Goal: Communication & Community: Answer question/provide support

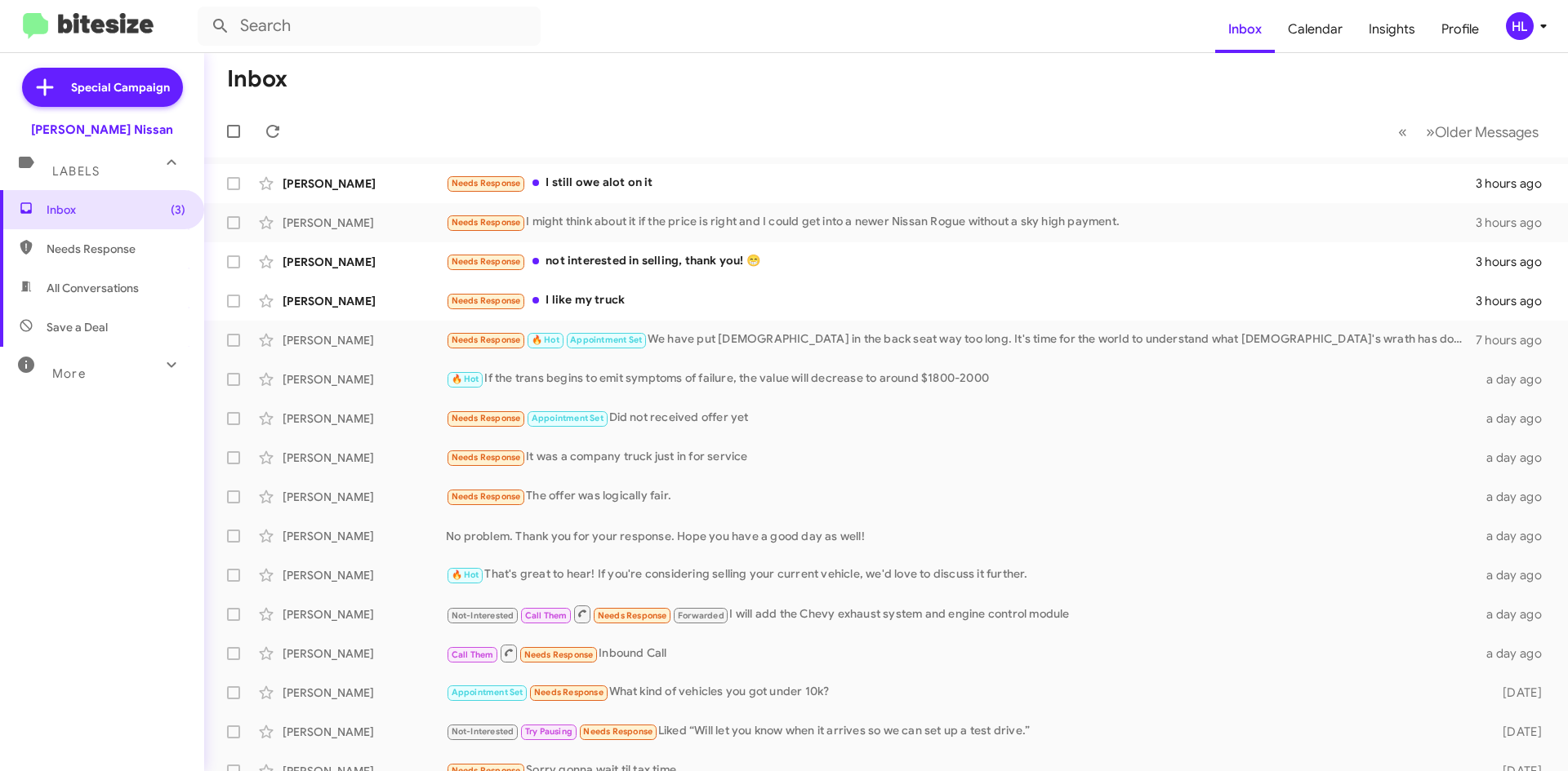
drag, startPoint x: 0, startPoint y: 0, endPoint x: 103, endPoint y: 25, distance: 106.0
click at [103, 25] on img at bounding box center [88, 26] width 131 height 27
click at [113, 293] on span "All Conversations" at bounding box center [92, 288] width 92 height 17
type input "in:all-conversations"
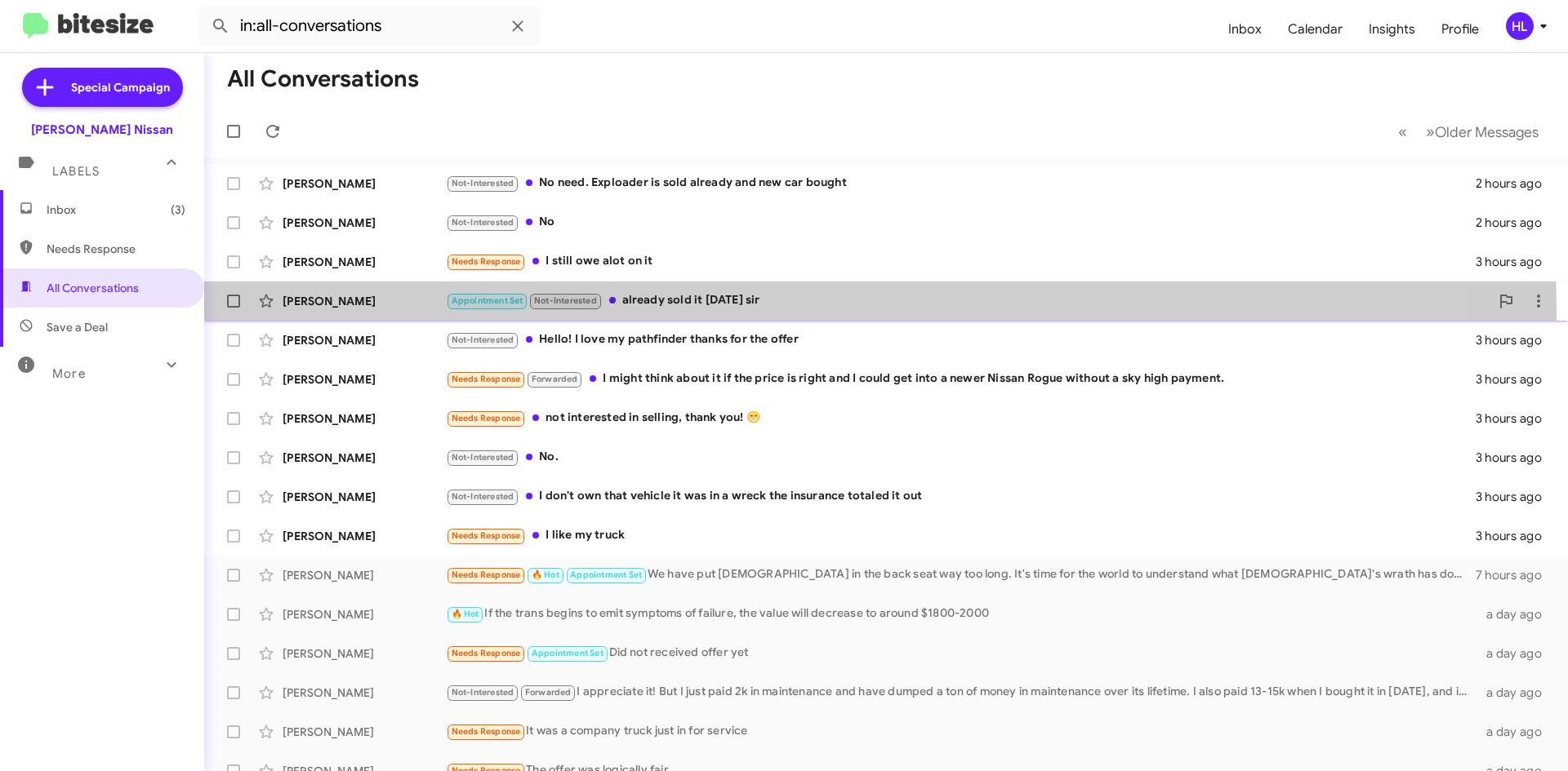
click at [370, 314] on div "[PERSON_NAME] Appointment Set Not-Interested already sold it [DATE] sir 3 hours…" at bounding box center [886, 301] width 1337 height 32
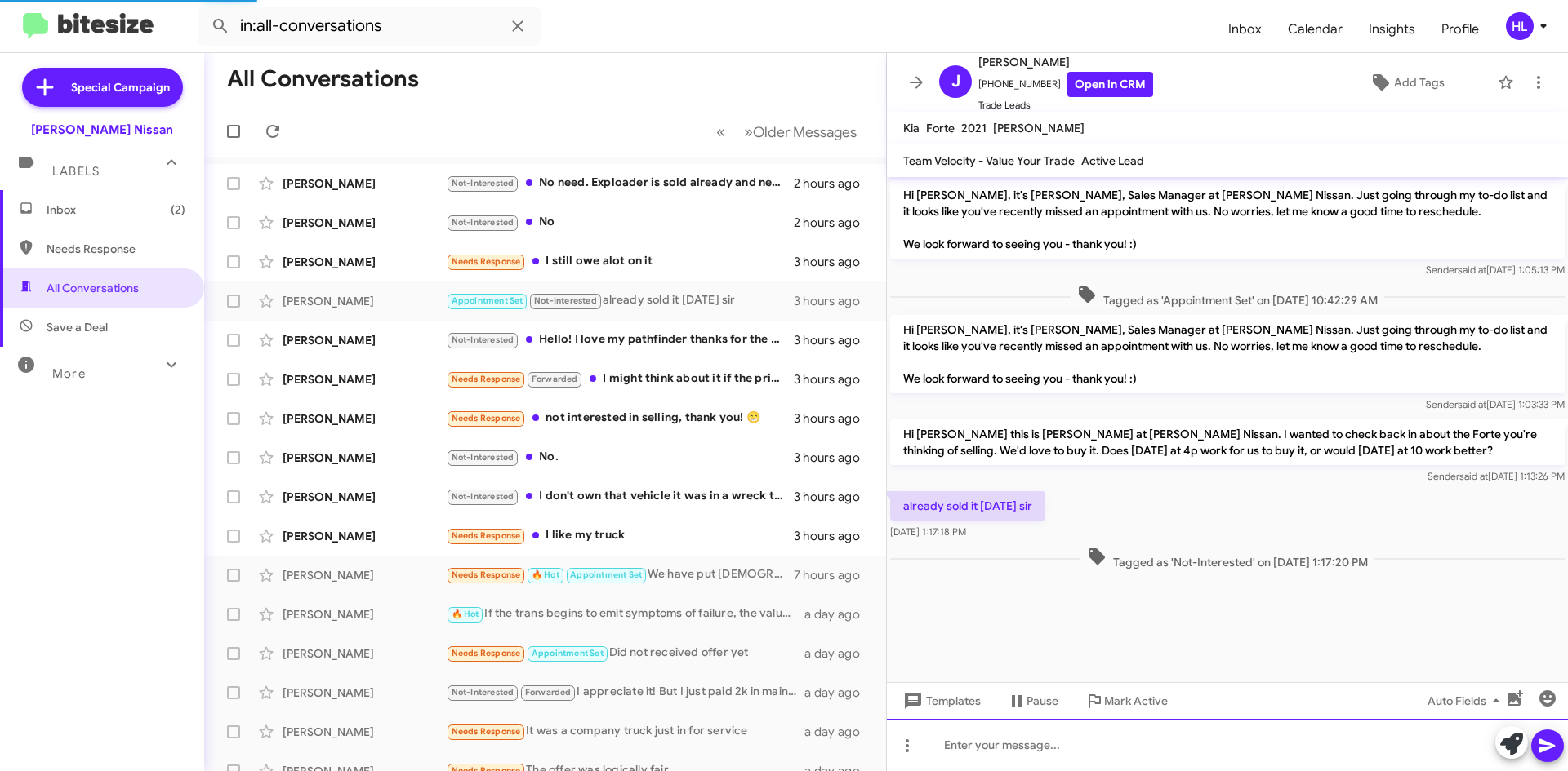
click at [1072, 747] on div at bounding box center [1228, 746] width 681 height 53
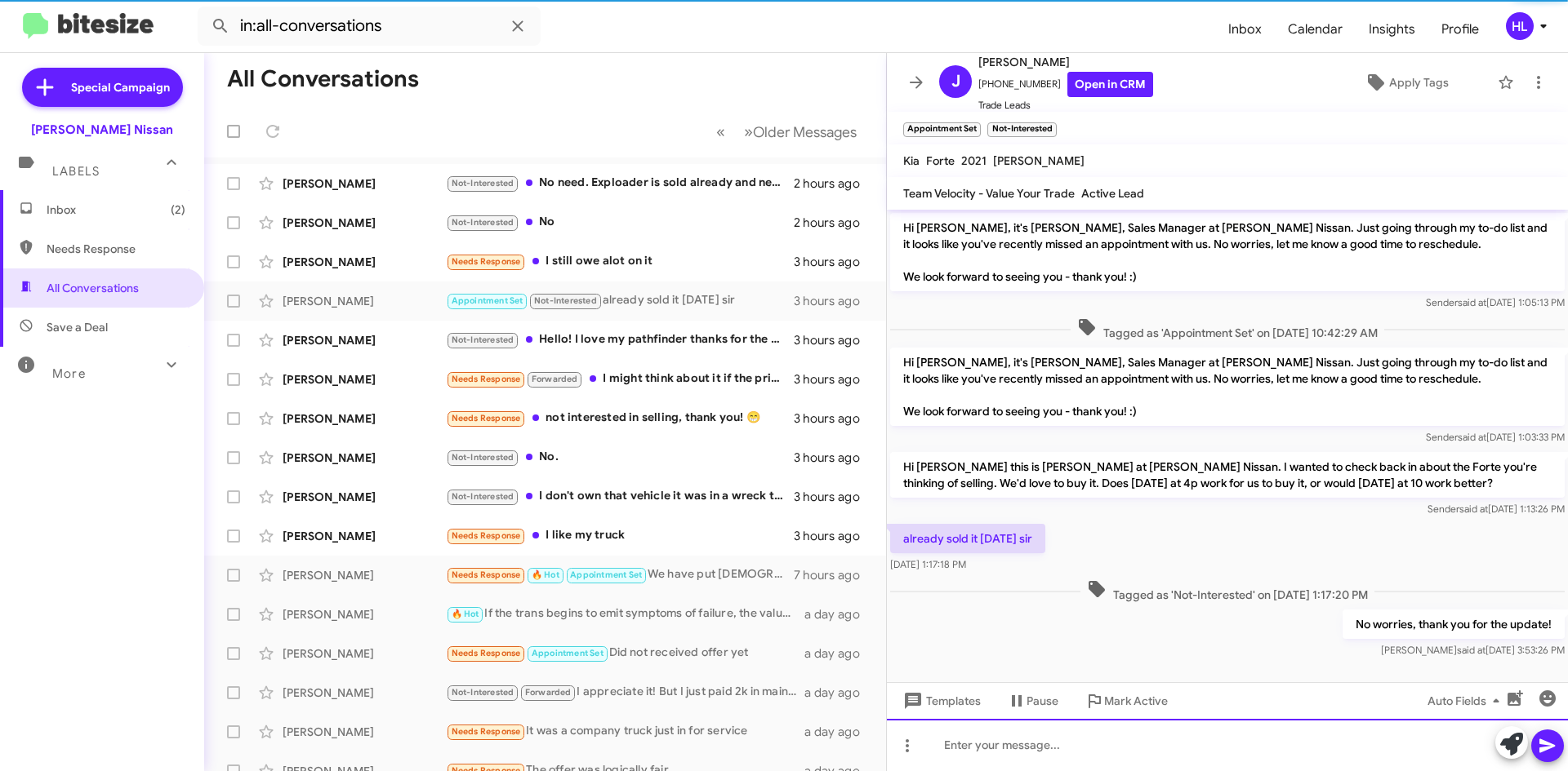
scroll to position [8, 0]
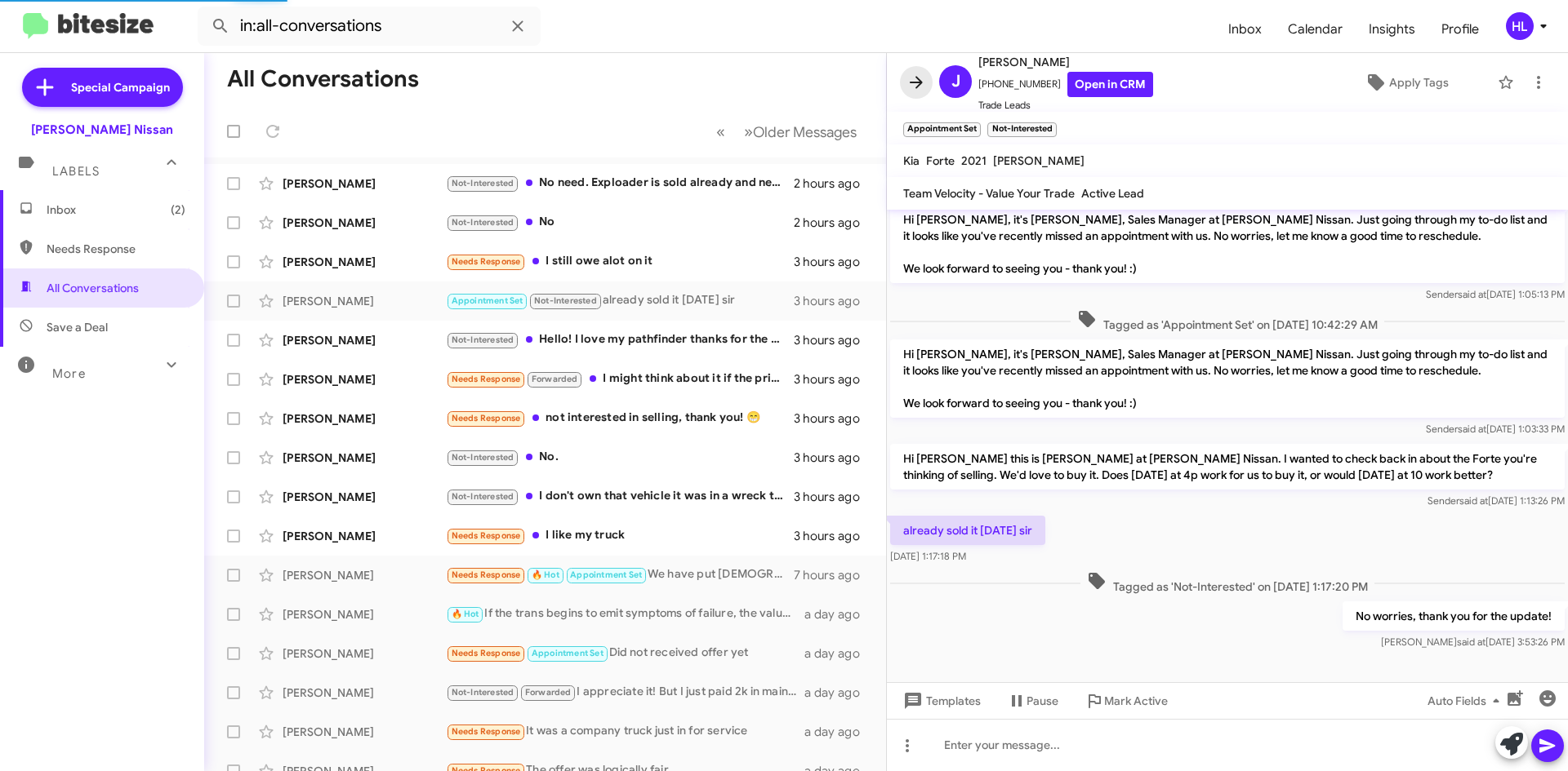
click at [906, 81] on icon at bounding box center [916, 82] width 19 height 19
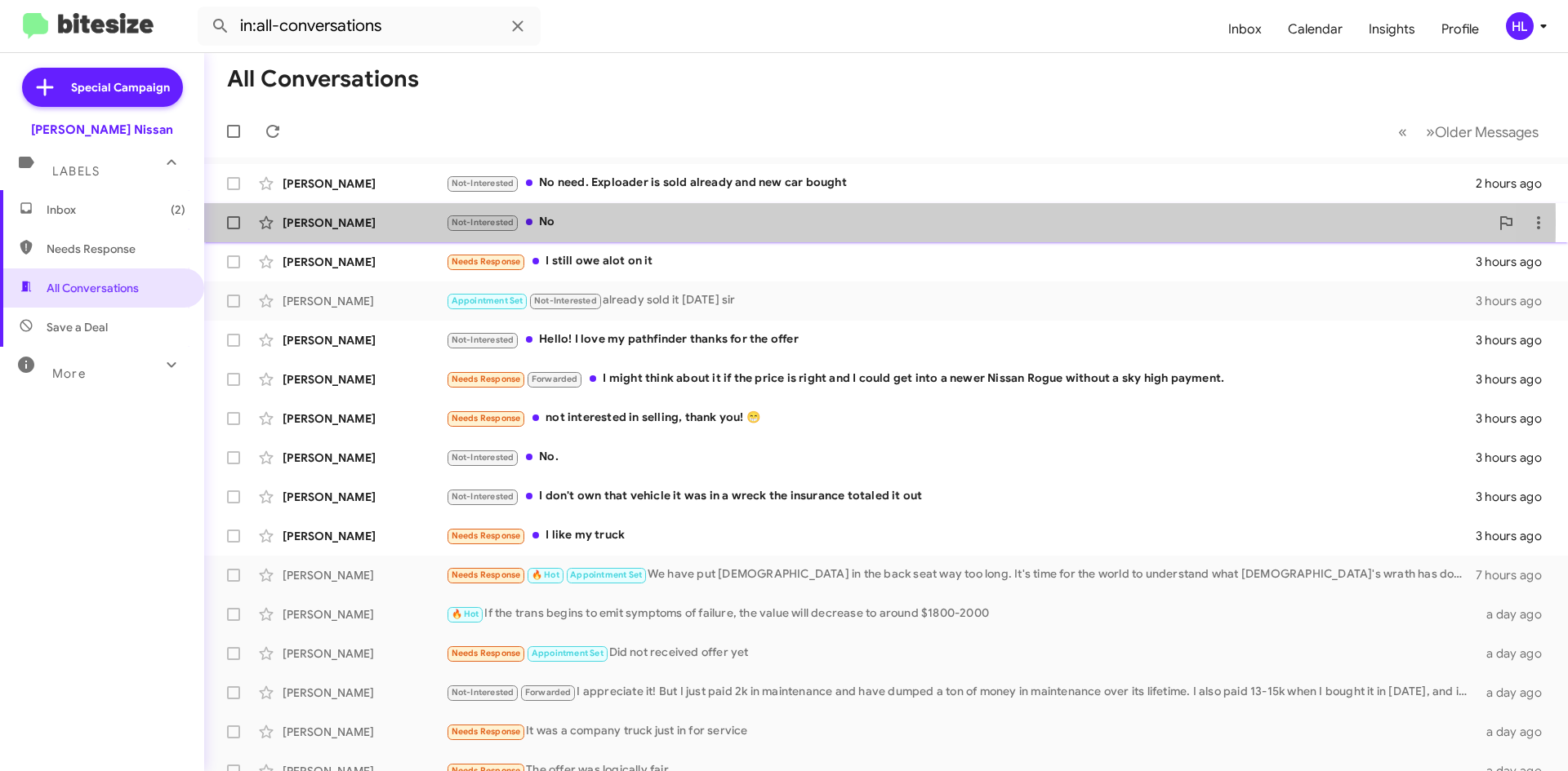
click at [290, 225] on div "[PERSON_NAME]" at bounding box center [364, 223] width 163 height 17
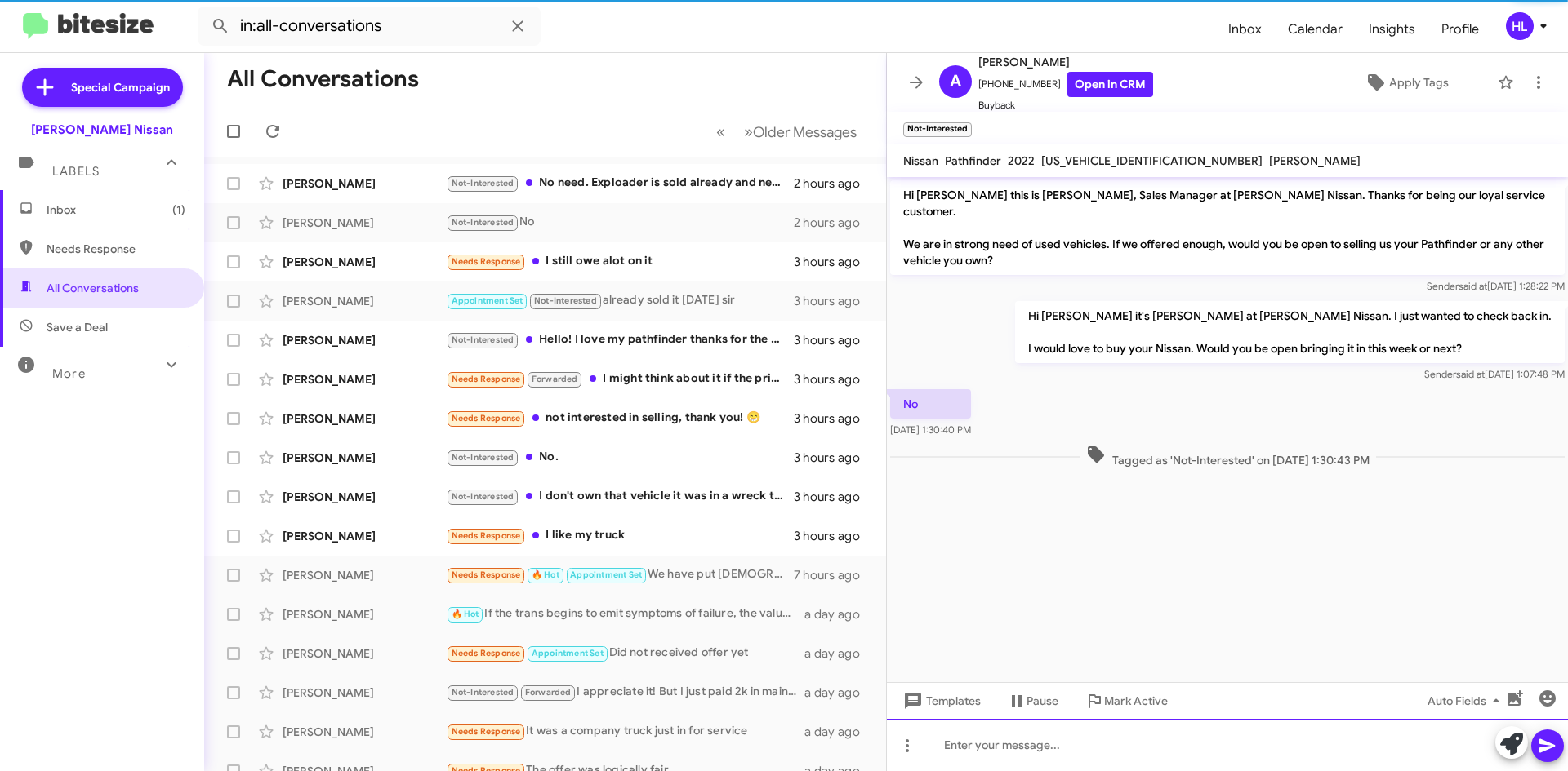
click at [1222, 763] on div at bounding box center [1228, 746] width 681 height 53
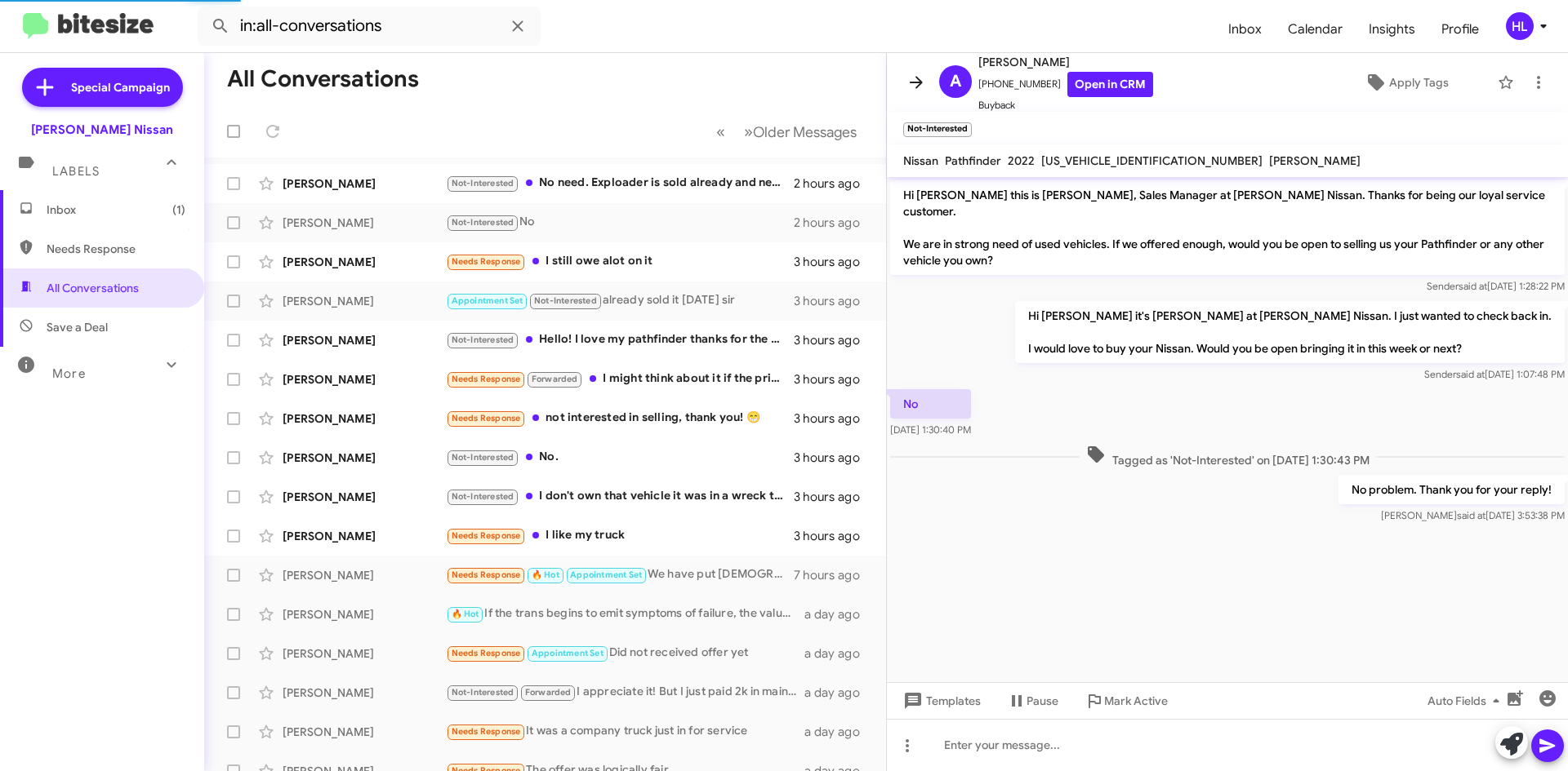
click at [917, 88] on icon at bounding box center [916, 82] width 13 height 12
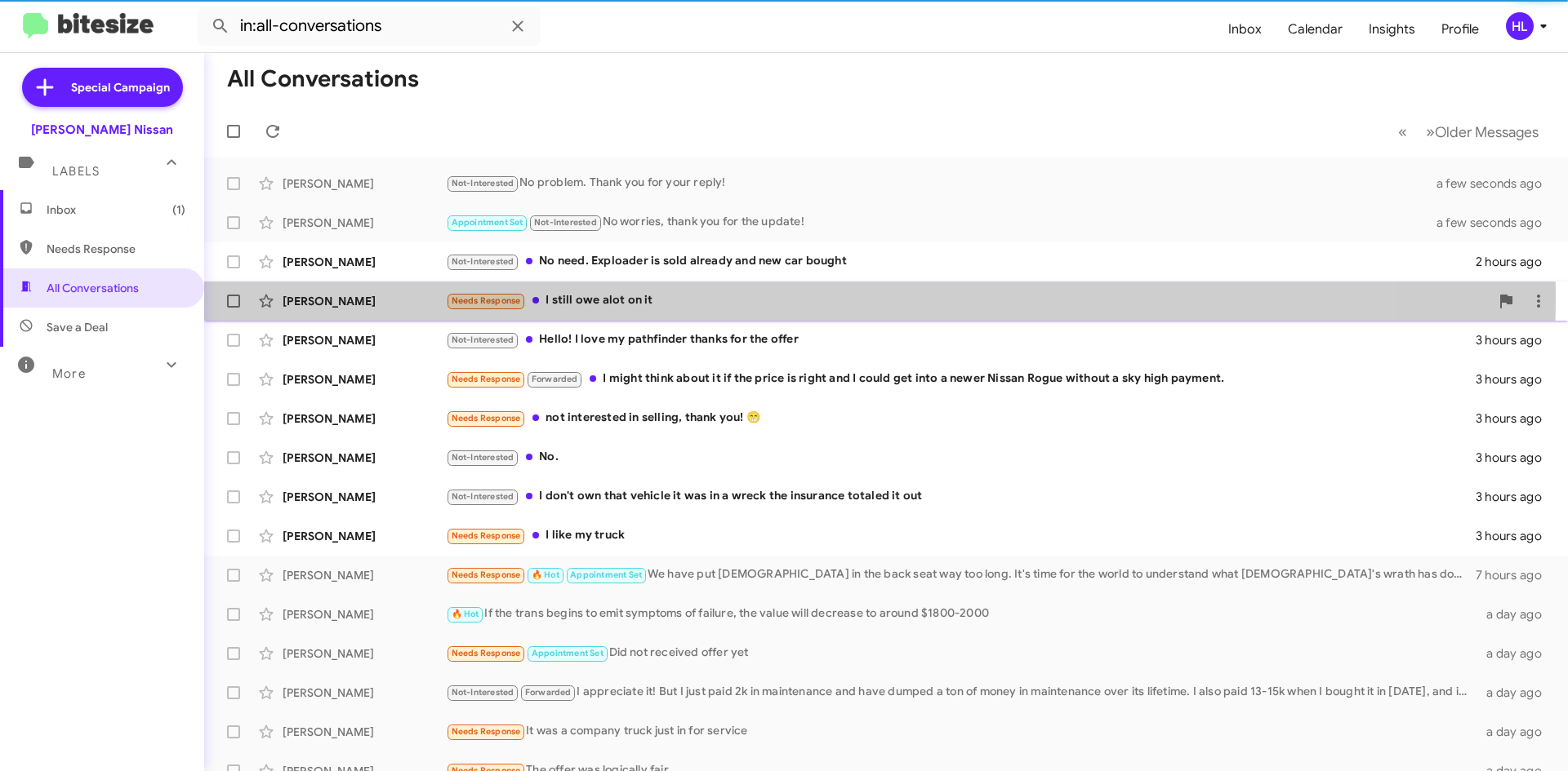
click at [335, 292] on div "[PERSON_NAME] Needs Response I still owe alot on it 3 hours ago" at bounding box center [886, 301] width 1337 height 32
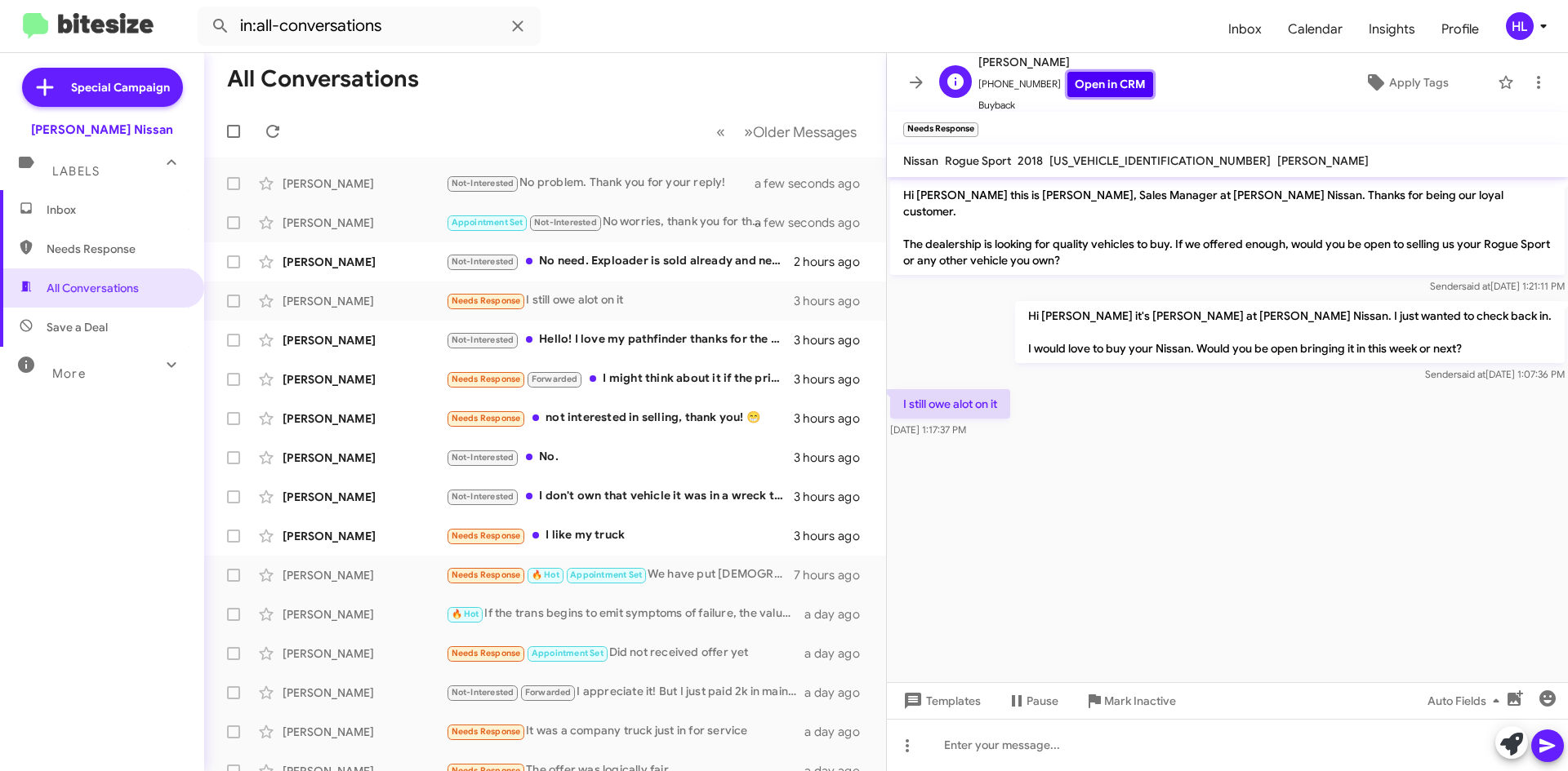
click at [1102, 77] on link "Open in CRM" at bounding box center [1110, 84] width 86 height 25
click at [1079, 88] on link "Open in CRM" at bounding box center [1110, 84] width 86 height 25
click at [74, 18] on img at bounding box center [88, 26] width 131 height 27
